Goal: Task Accomplishment & Management: Use online tool/utility

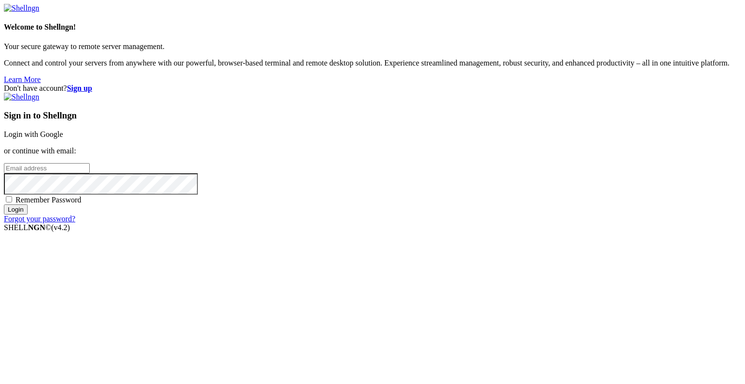
click at [63, 138] on link "Login with Google" at bounding box center [33, 134] width 59 height 8
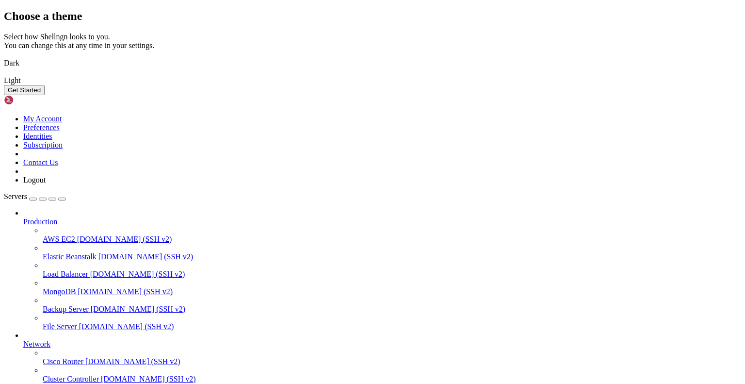
click at [4, 57] on img at bounding box center [4, 57] width 0 height 0
click at [45, 95] on button "Get Started" at bounding box center [24, 90] width 41 height 10
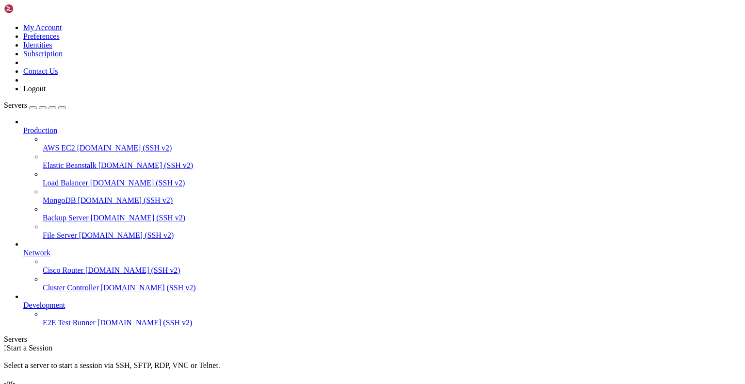
click at [340, 352] on div "Select a server to start a session via SSH, SFTP, RDP, VNC or Telnet. -or-" at bounding box center [372, 369] width 737 height 35
click at [555, 352] on div "Select a server to start a session via SSH, SFTP, RDP, VNC or Telnet. -or-" at bounding box center [372, 369] width 737 height 35
click at [458, 352] on div "Select a server to start a session via SSH, SFTP, RDP, VNC or Telnet. -or-" at bounding box center [372, 369] width 737 height 35
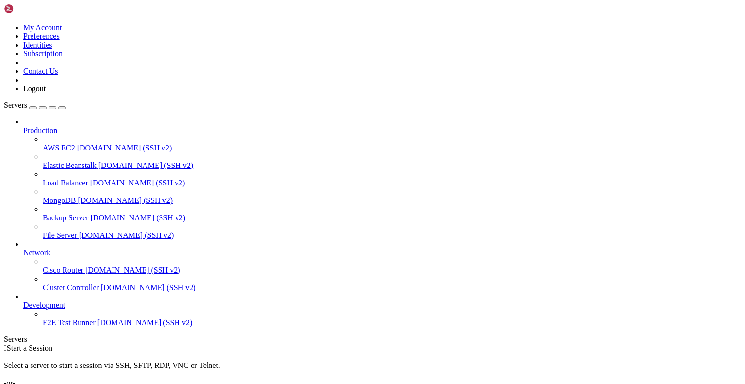
click at [459, 352] on div "Select a server to start a session via SSH, SFTP, RDP, VNC or Telnet. -or-" at bounding box center [372, 369] width 737 height 35
click at [57, 126] on span "Production" at bounding box center [40, 130] width 34 height 8
click at [56, 106] on button "button" at bounding box center [53, 107] width 8 height 3
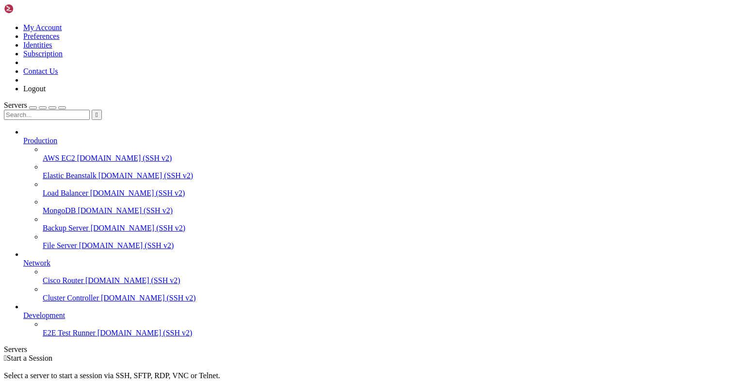
click at [56, 106] on button "button" at bounding box center [53, 107] width 8 height 3
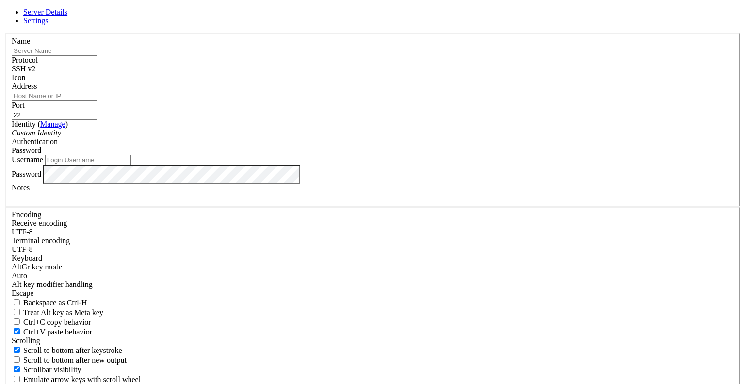
click at [98, 56] on input "text" at bounding box center [55, 51] width 86 height 10
click at [98, 101] on input "Address" at bounding box center [55, 96] width 86 height 10
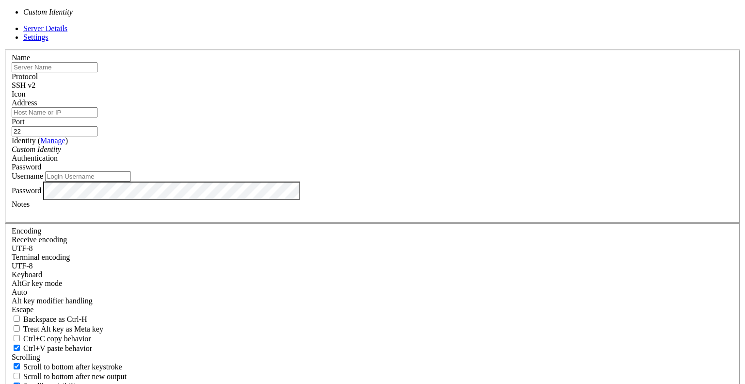
click at [61, 153] on icon "Custom Identity" at bounding box center [36, 149] width 49 height 8
click at [98, 136] on input "22" at bounding box center [55, 131] width 86 height 10
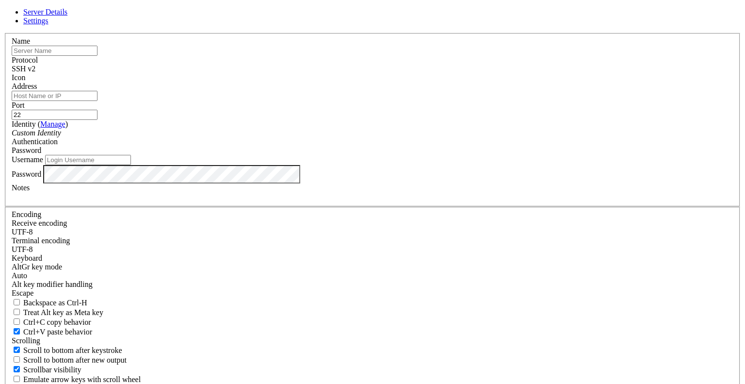
click at [35, 73] on span "SSH v2" at bounding box center [24, 69] width 24 height 8
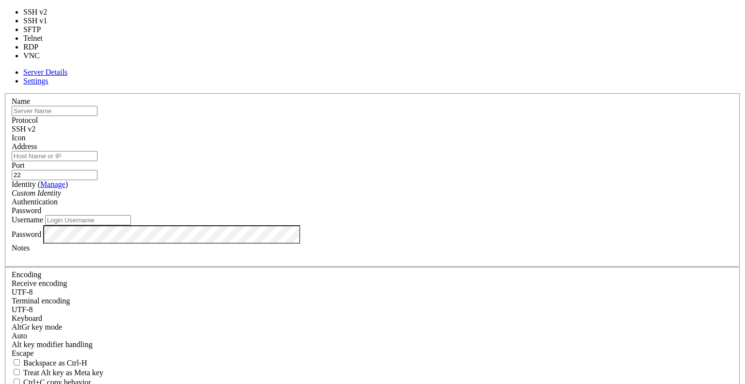
click at [38, 116] on label "Protocol" at bounding box center [25, 120] width 26 height 8
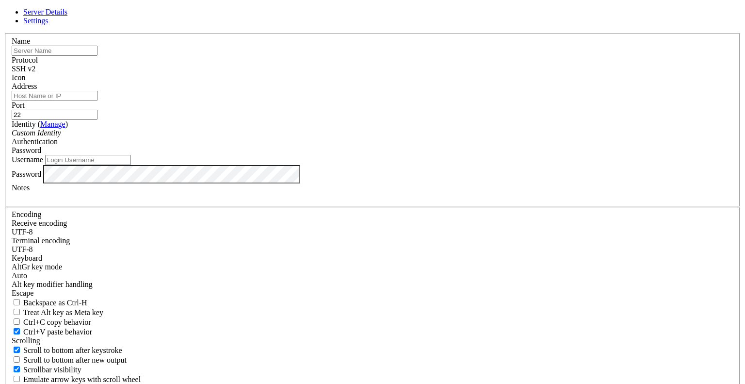
click at [43, 164] on label "Username" at bounding box center [28, 159] width 32 height 8
click at [131, 165] on input "Username" at bounding box center [88, 160] width 86 height 10
click at [4, 33] on icon at bounding box center [4, 33] width 0 height 0
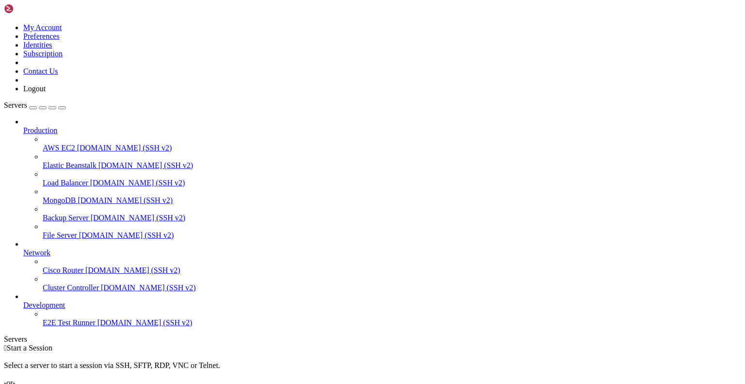
click at [111, 117] on div at bounding box center [382, 121] width 718 height 9
click at [59, 101] on link "Servers" at bounding box center [35, 105] width 62 height 8
click at [33, 108] on div "button" at bounding box center [33, 108] width 0 height 0
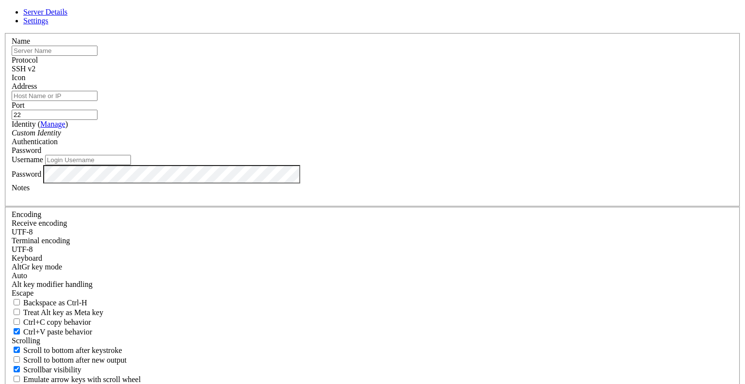
click at [4, 33] on icon at bounding box center [4, 33] width 0 height 0
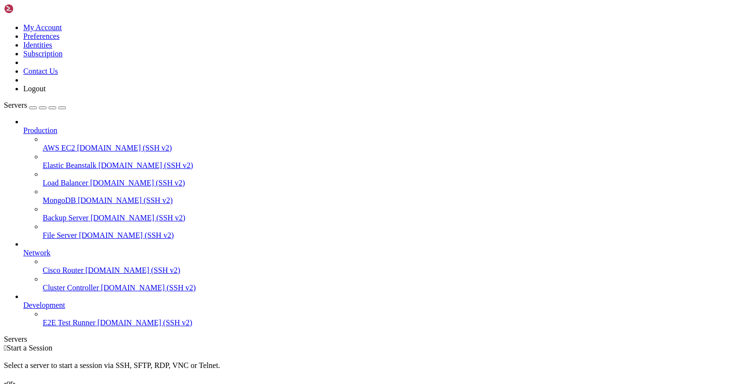
click at [43, 108] on div "button" at bounding box center [43, 108] width 0 height 0
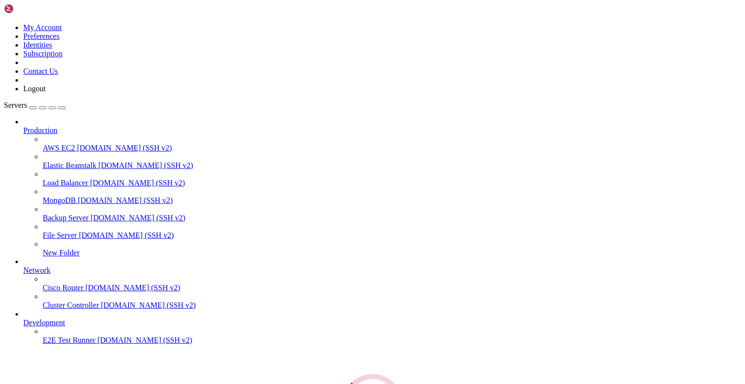
click at [88, 101] on div "Servers Production AWS EC2 demo.shellngn.com (SSH v2) Elastic Beanstalk demo.sh…" at bounding box center [372, 267] width 737 height 332
click at [43, 108] on div "button" at bounding box center [43, 108] width 0 height 0
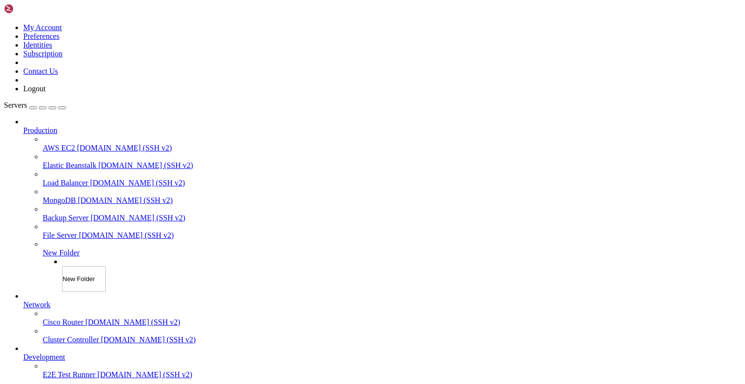
click at [96, 101] on div "Servers Production AWS EC2 demo.shellngn.com (SSH v2) Elastic Beanstalk demo.sh…" at bounding box center [372, 240] width 737 height 278
